Goal: Find specific page/section: Find specific page/section

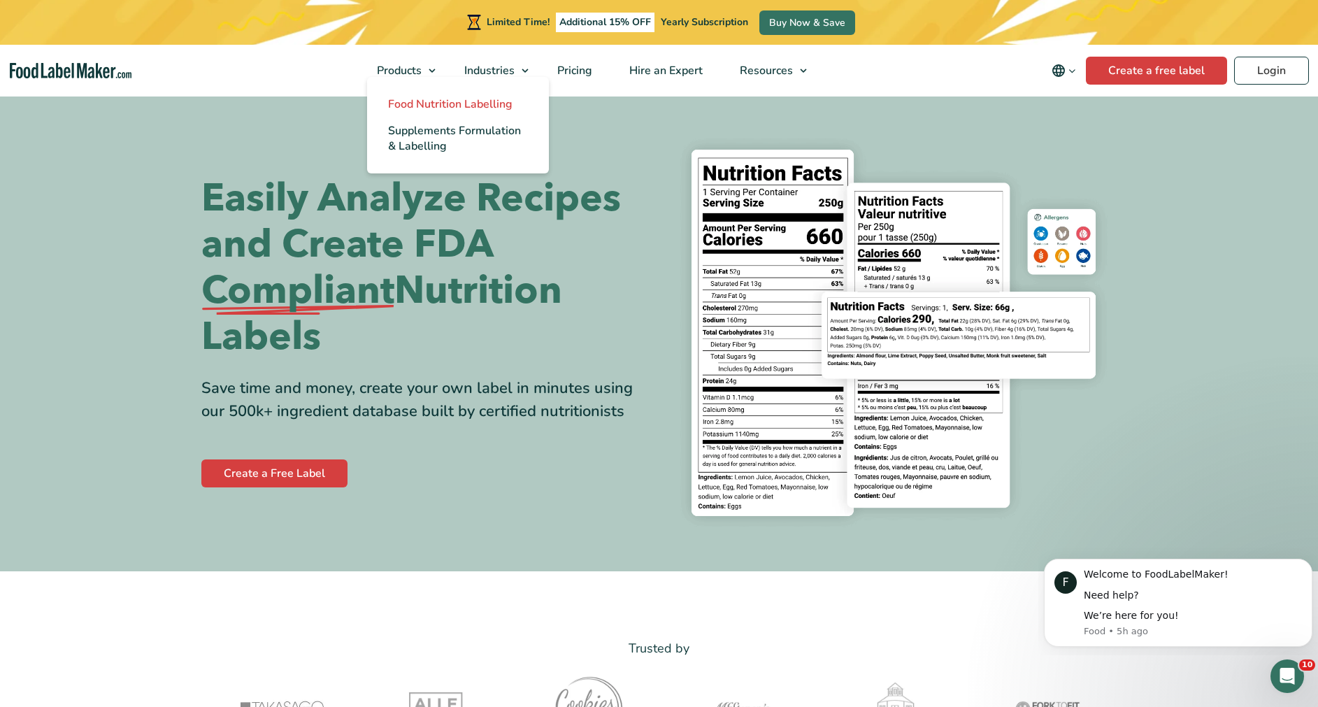
click at [411, 99] on span "Food Nutrition Labelling" at bounding box center [450, 104] width 124 height 15
